Goal: Transaction & Acquisition: Purchase product/service

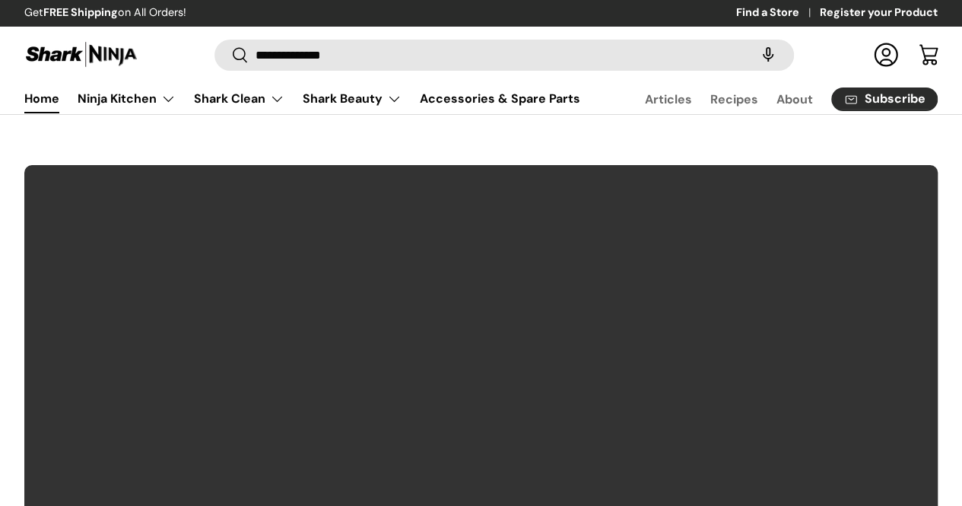
type input "**********"
click at [215, 38] on button "Search" at bounding box center [232, 56] width 34 height 36
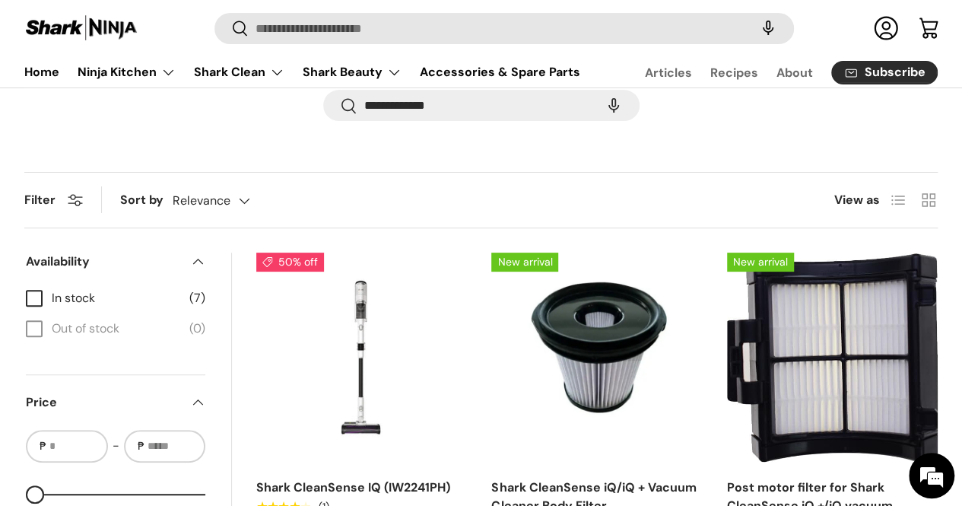
scroll to position [304, 0]
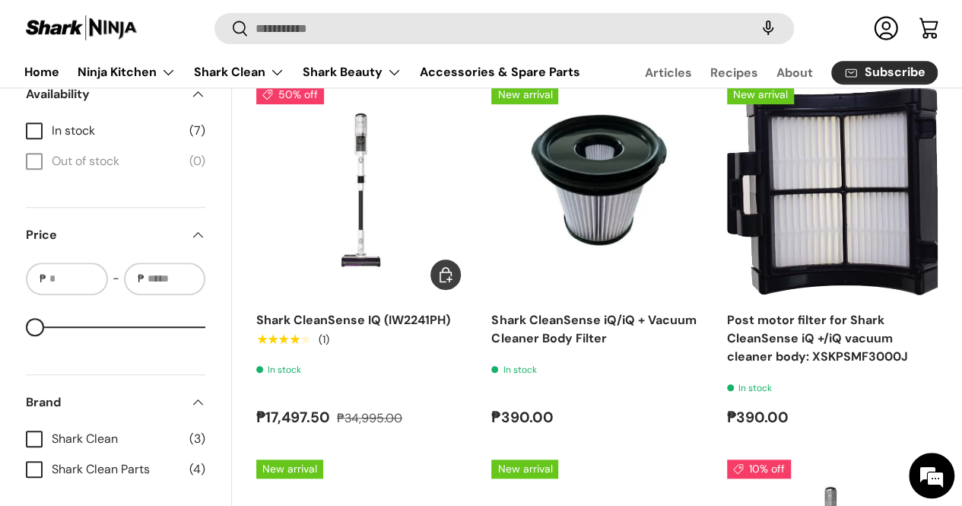
click at [0, 0] on img "Shark CleanSense IQ (IW2241PH)" at bounding box center [0, 0] width 0 height 0
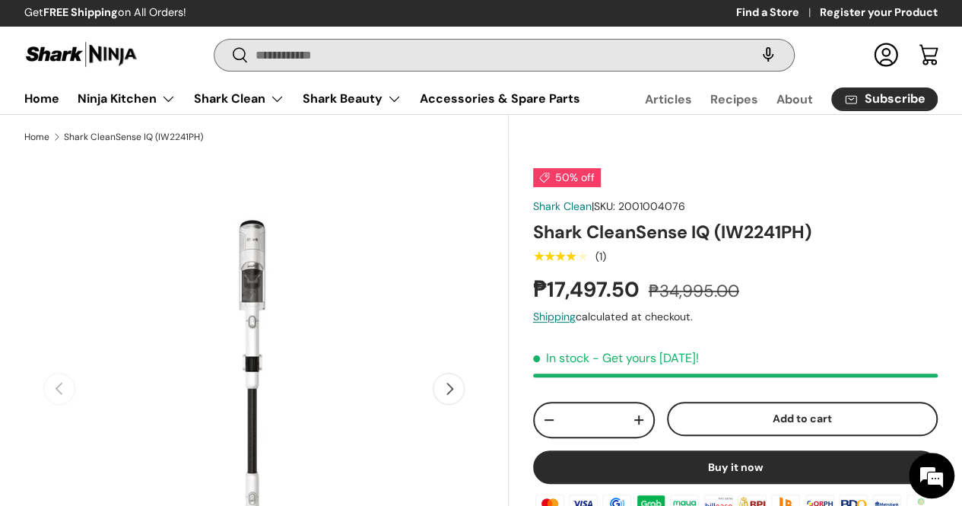
click at [450, 47] on input "Search" at bounding box center [505, 55] width 580 height 31
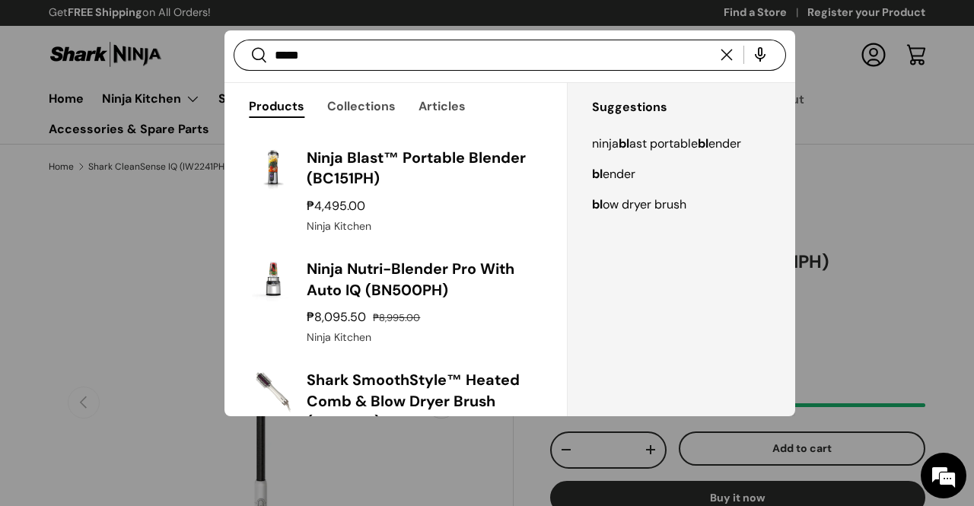
type input "*****"
click at [234, 38] on button "Search" at bounding box center [251, 56] width 34 height 36
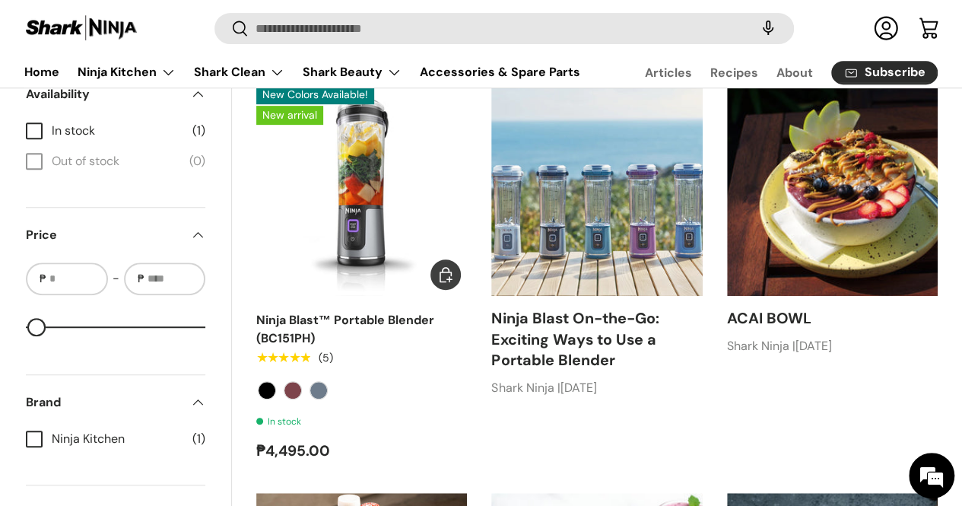
click at [0, 0] on img "Ninja Blast™ Portable Blender (BC151PH)" at bounding box center [0, 0] width 0 height 0
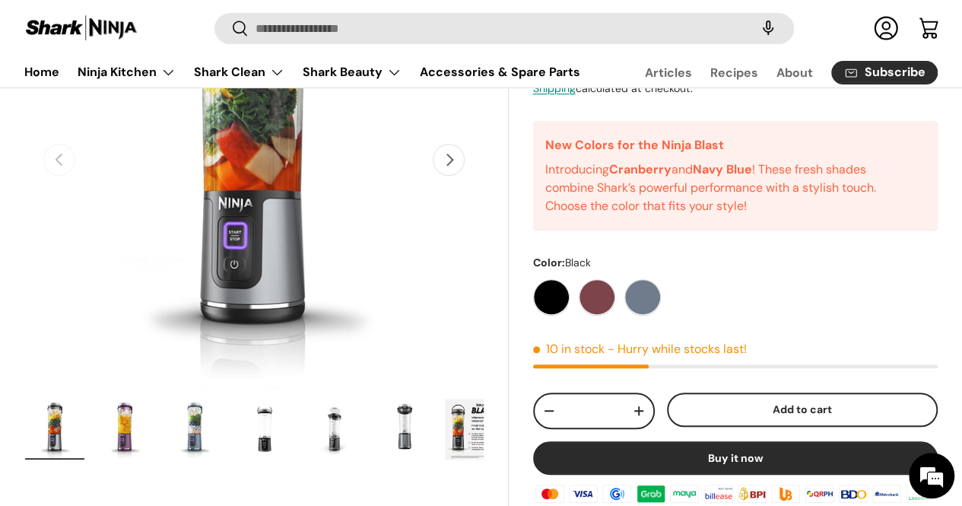
scroll to position [228, 0]
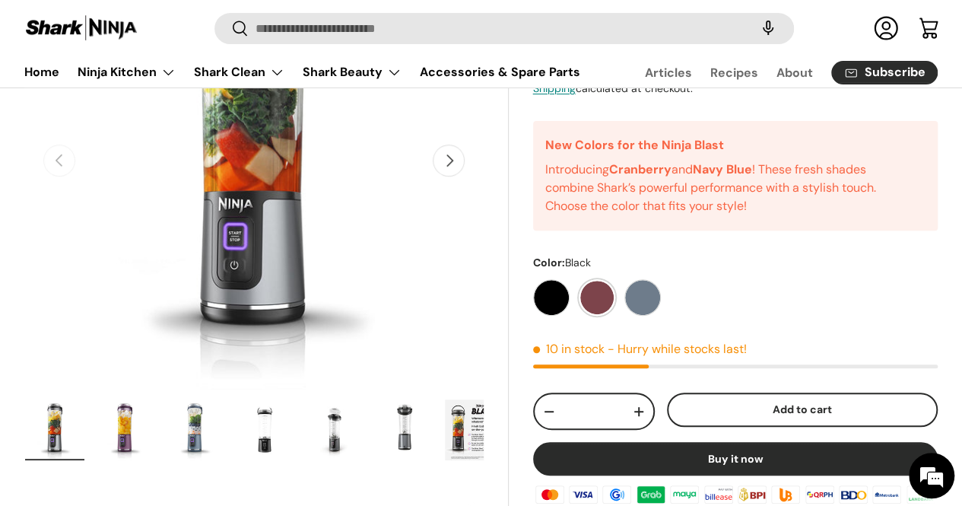
click at [615, 316] on label "Cranberry" at bounding box center [597, 297] width 37 height 37
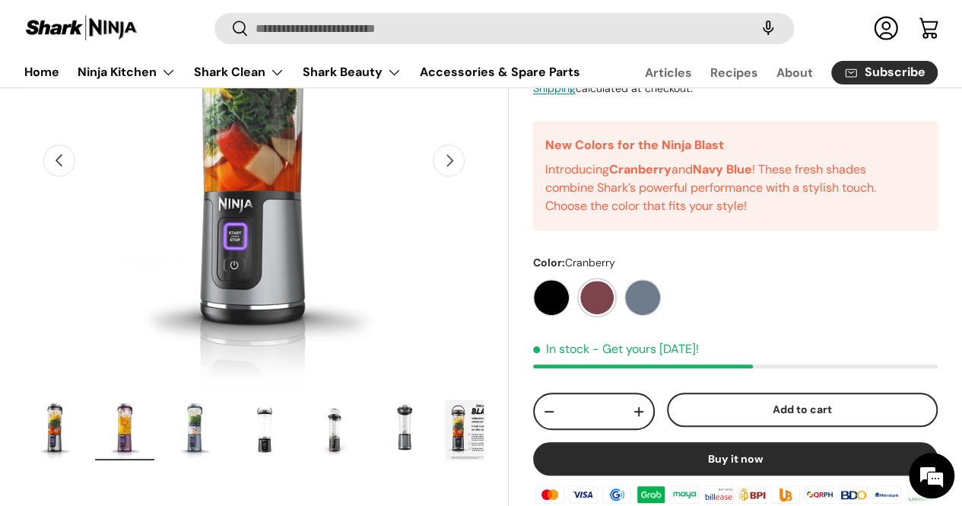
scroll to position [0, 429]
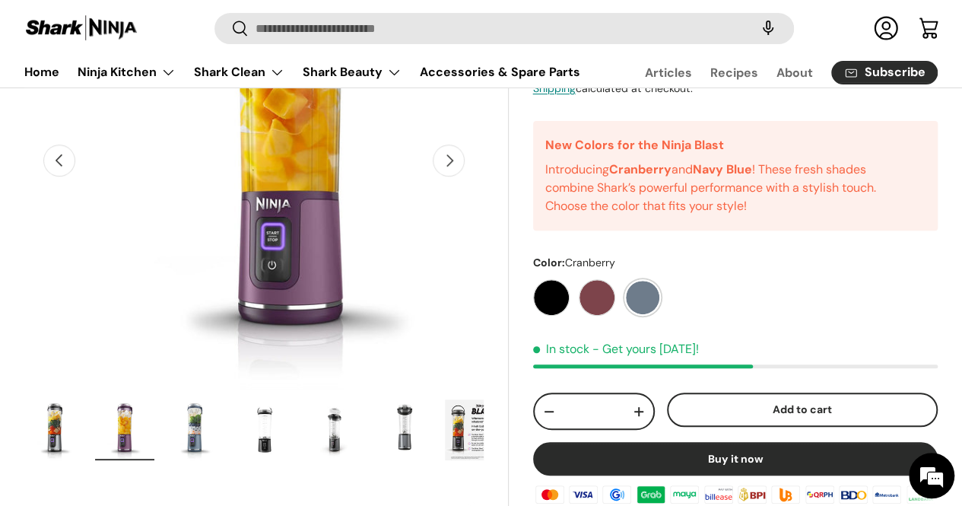
click at [644, 316] on label "Navy Blue" at bounding box center [643, 297] width 37 height 37
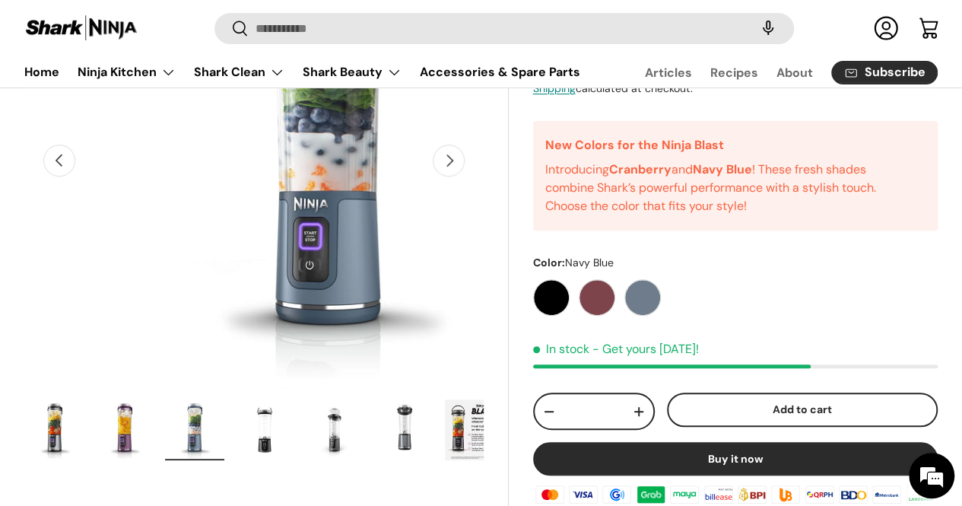
click at [749, 356] on div "New Colors Available! New arrival New Colors Available! New arrival New Colors …" at bounding box center [735, 319] width 405 height 758
click at [612, 316] on label "Cranberry" at bounding box center [597, 297] width 37 height 37
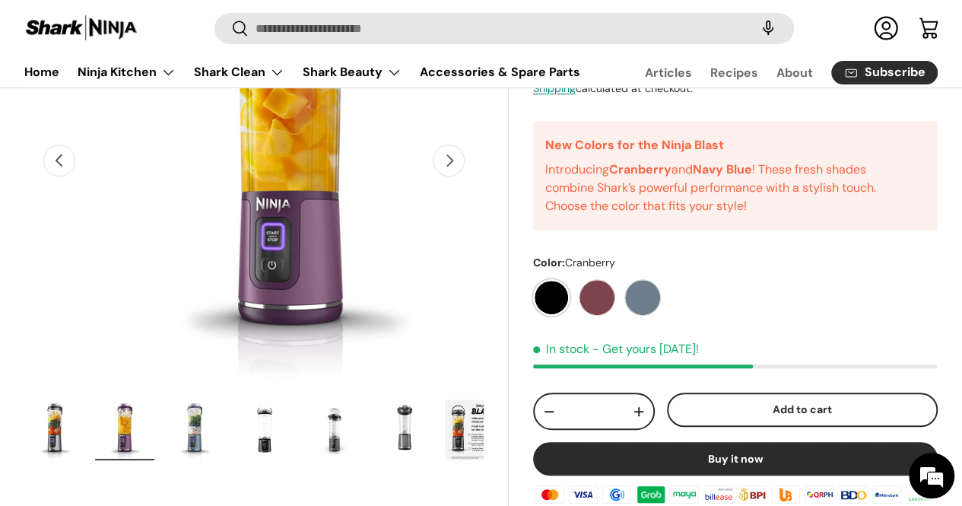
click at [545, 316] on label "Black" at bounding box center [551, 297] width 37 height 37
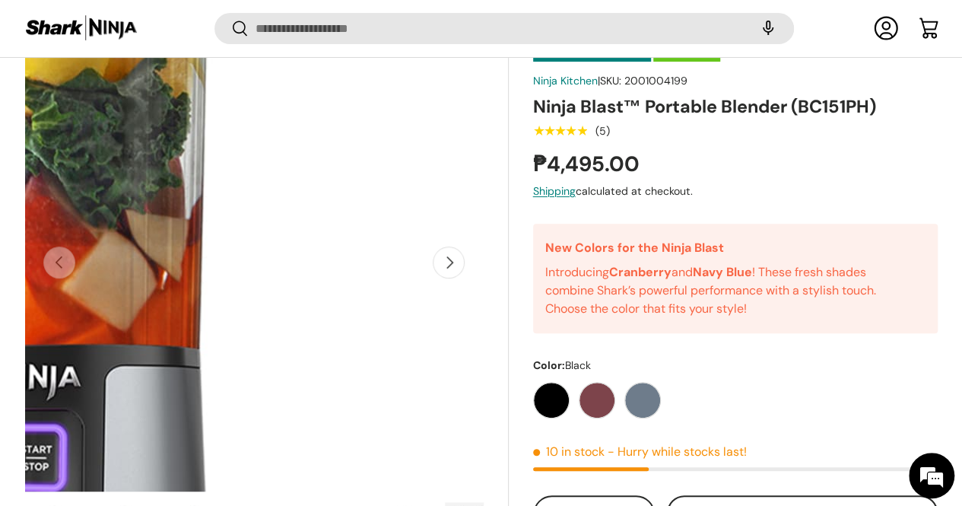
scroll to position [225, 0]
